Goal: Task Accomplishment & Management: Manage account settings

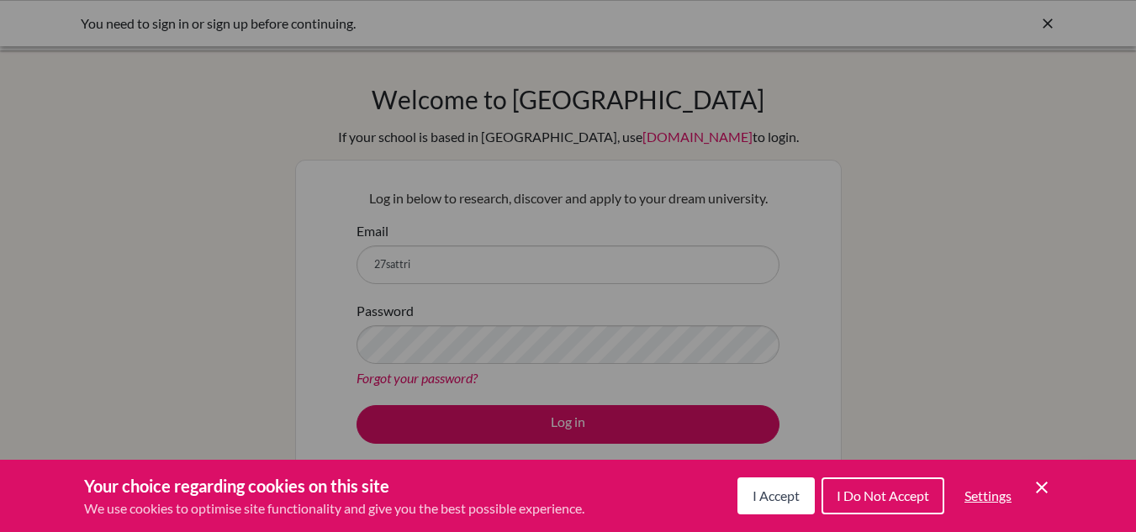
click at [756, 498] on span "I Accept" at bounding box center [776, 496] width 47 height 16
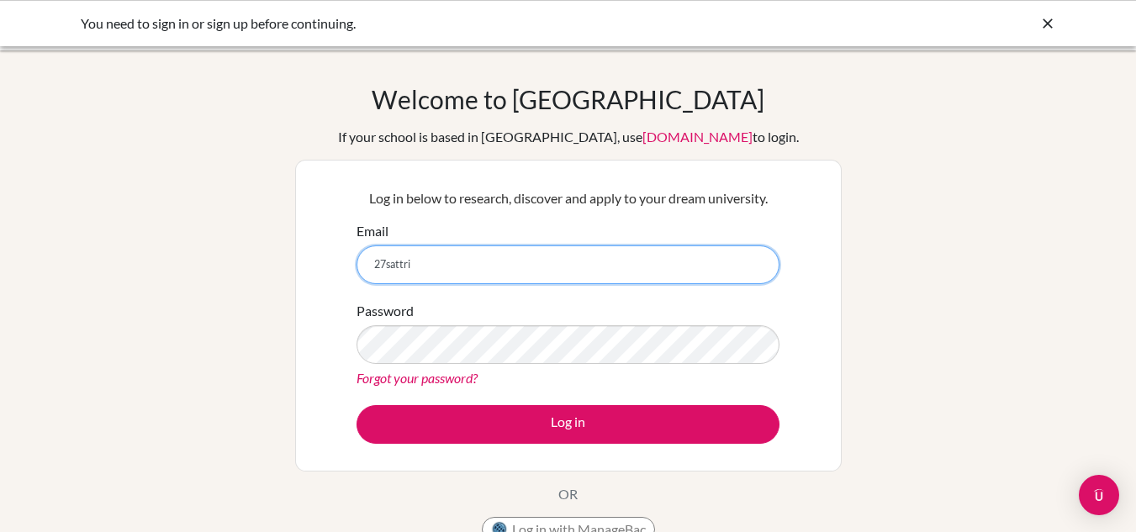
click at [579, 278] on input "27sattri" at bounding box center [568, 265] width 423 height 39
type input "[EMAIL_ADDRESS][DOMAIN_NAME]"
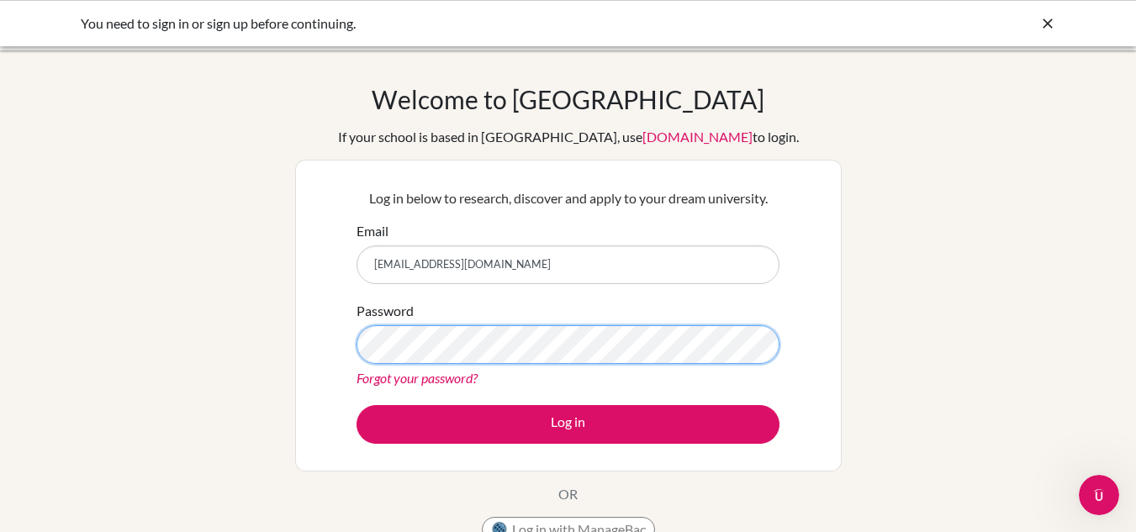
click at [357, 405] on button "Log in" at bounding box center [568, 424] width 423 height 39
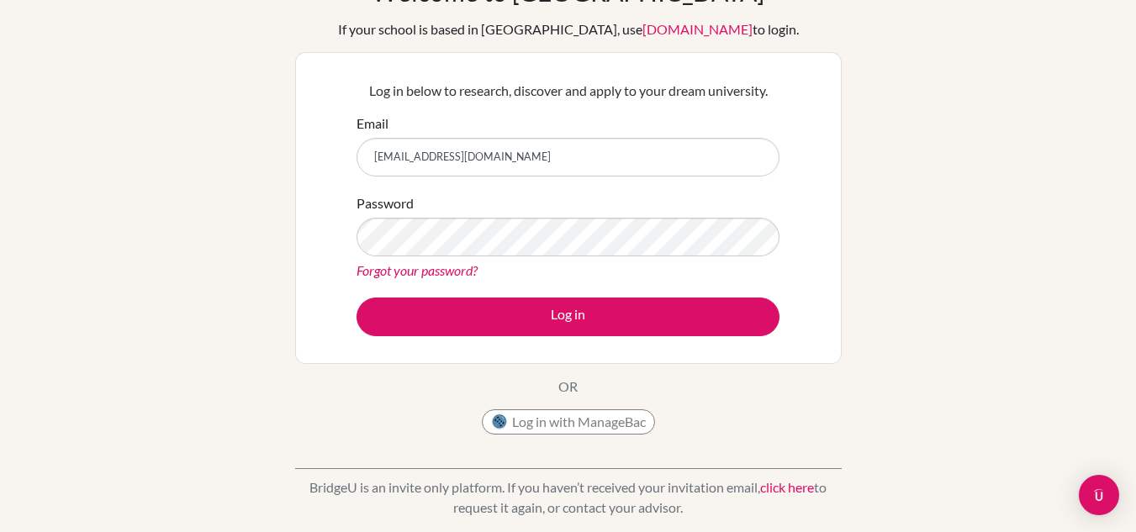
scroll to position [160, 0]
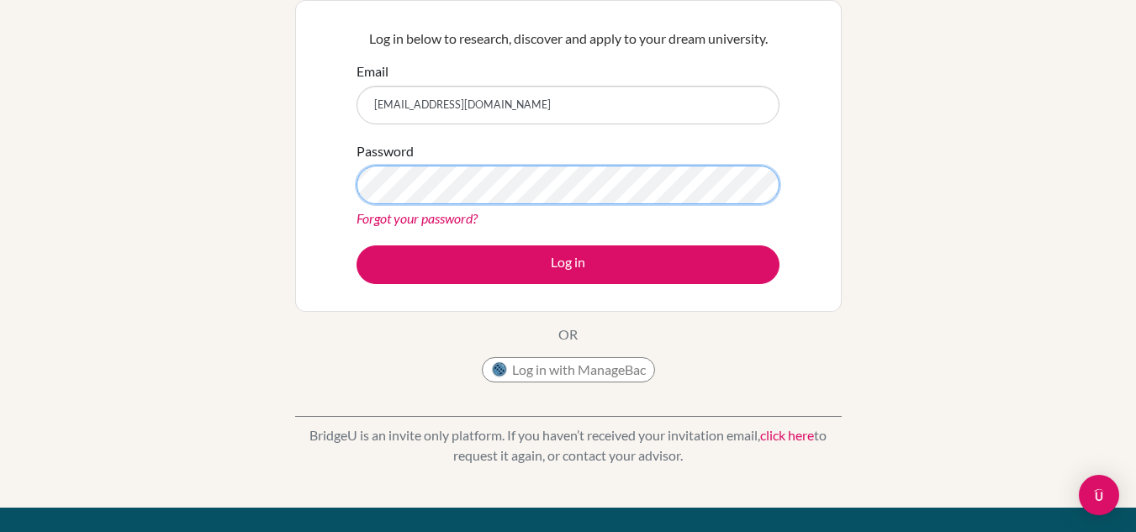
click at [357, 246] on button "Log in" at bounding box center [568, 265] width 423 height 39
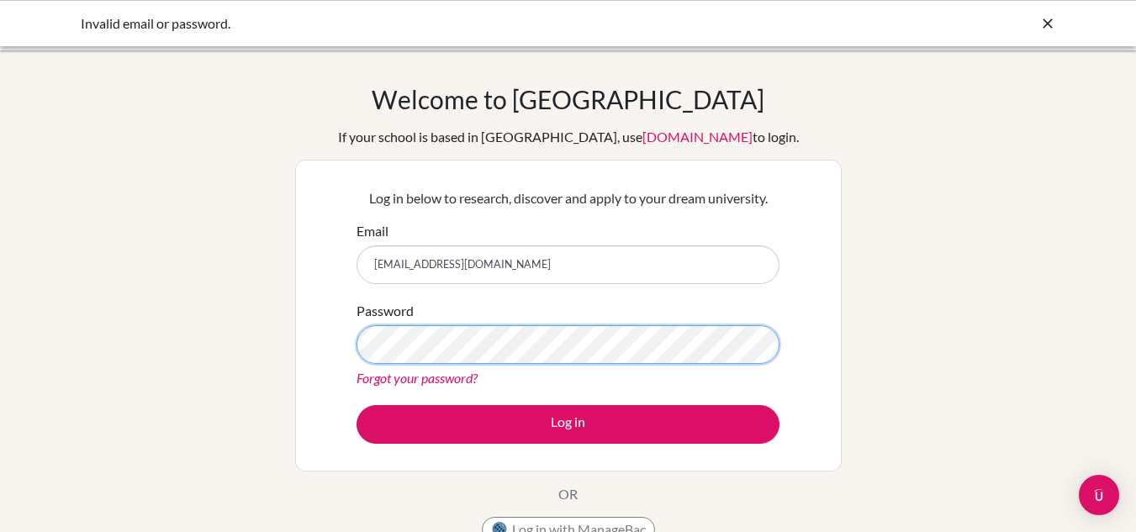
click at [357, 405] on button "Log in" at bounding box center [568, 424] width 423 height 39
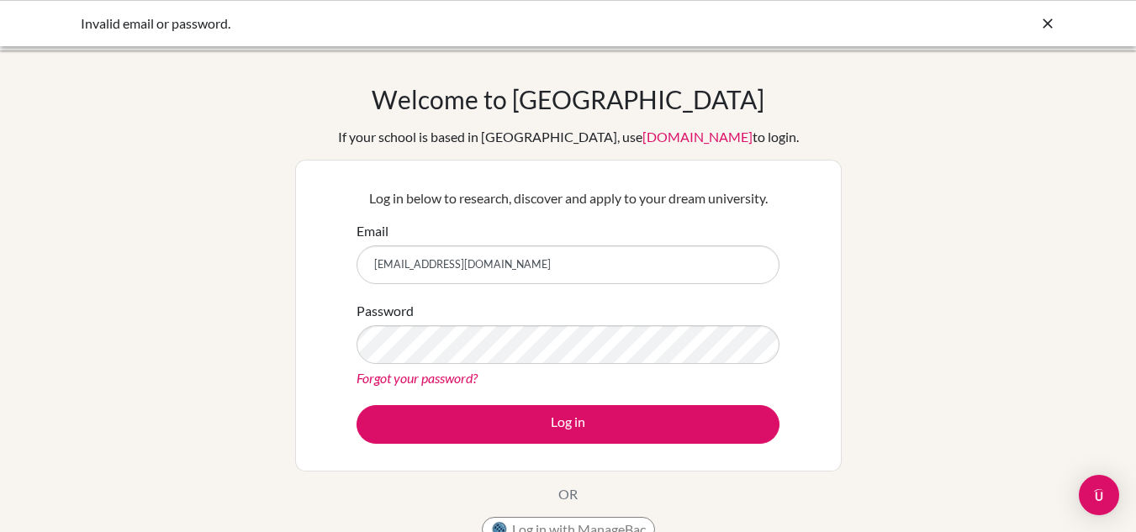
click at [555, 263] on input "[EMAIL_ADDRESS][DOMAIN_NAME]" at bounding box center [568, 265] width 423 height 39
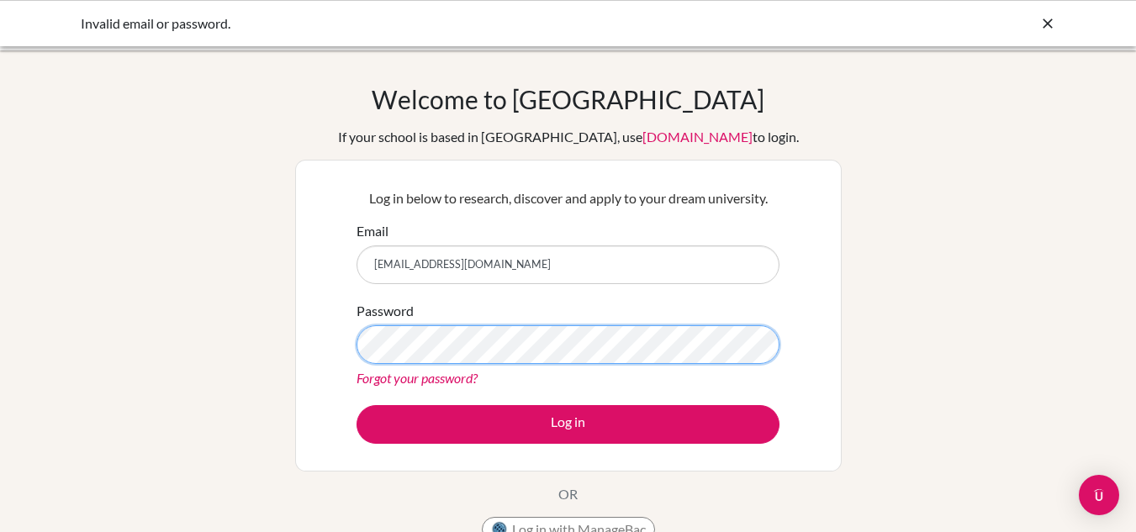
click at [357, 405] on button "Log in" at bounding box center [568, 424] width 423 height 39
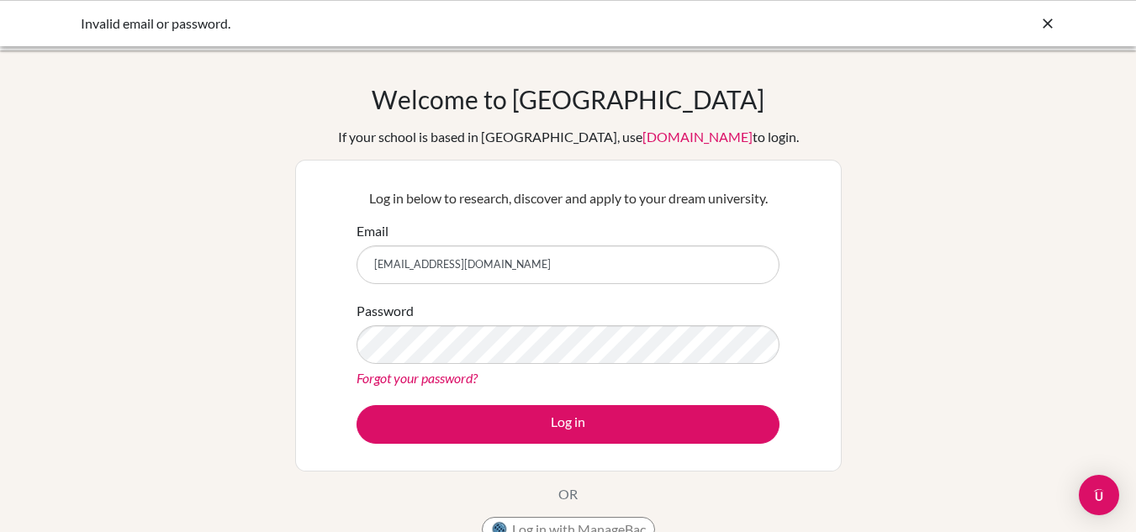
click at [817, 108] on div "Welcome to [GEOGRAPHIC_DATA] If your school is based in [GEOGRAPHIC_DATA], use …" at bounding box center [568, 317] width 547 height 467
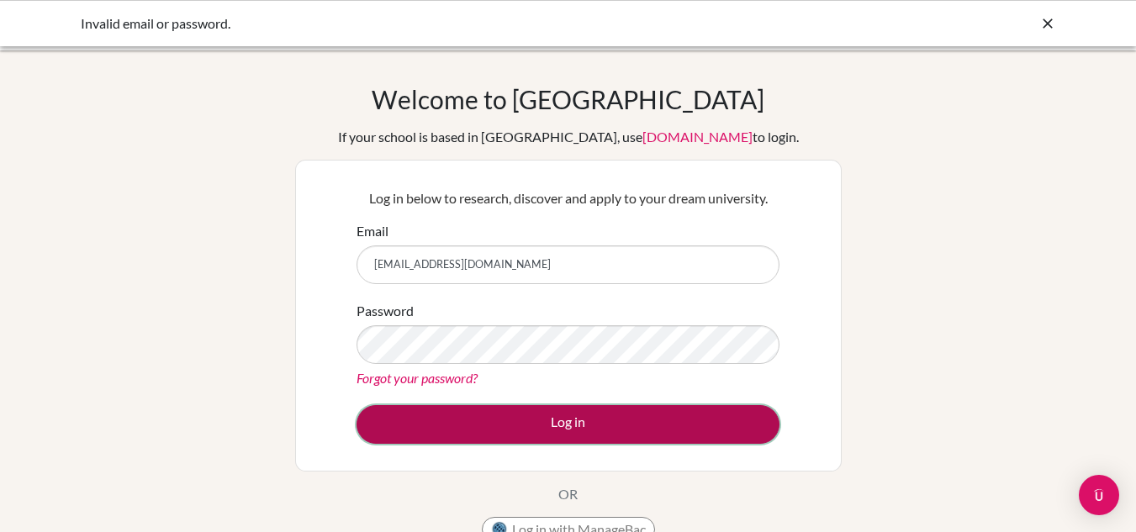
click at [516, 415] on button "Log in" at bounding box center [568, 424] width 423 height 39
